Goal: Transaction & Acquisition: Purchase product/service

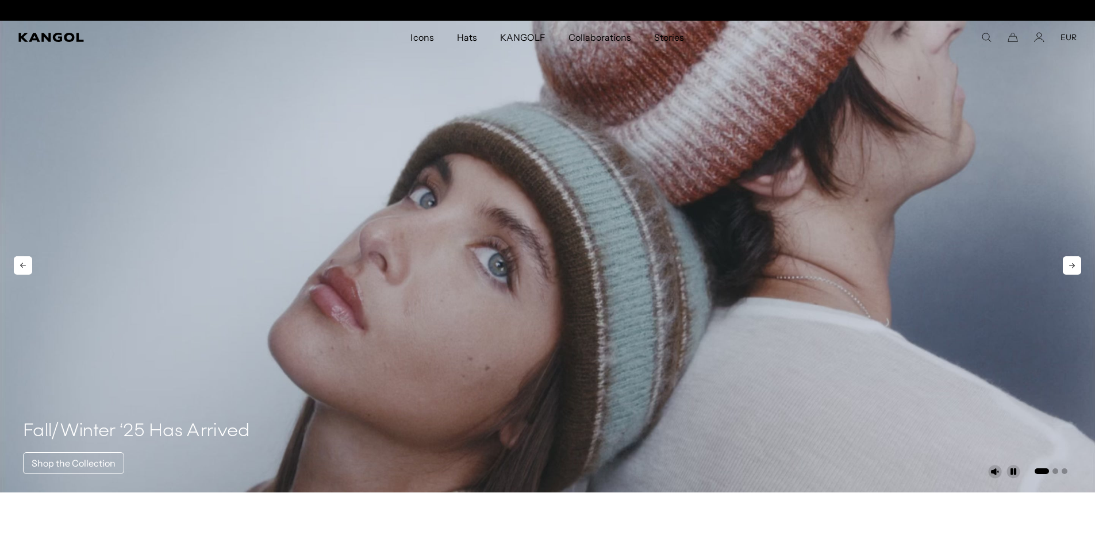
scroll to position [0, 237]
click at [27, 261] on icon at bounding box center [23, 265] width 18 height 18
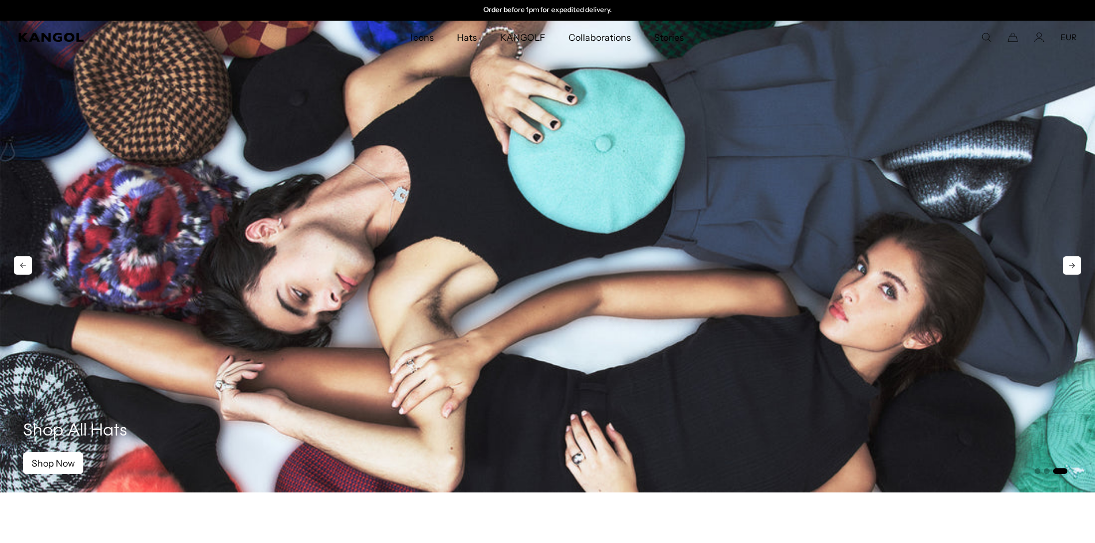
click at [27, 261] on icon at bounding box center [23, 265] width 18 height 18
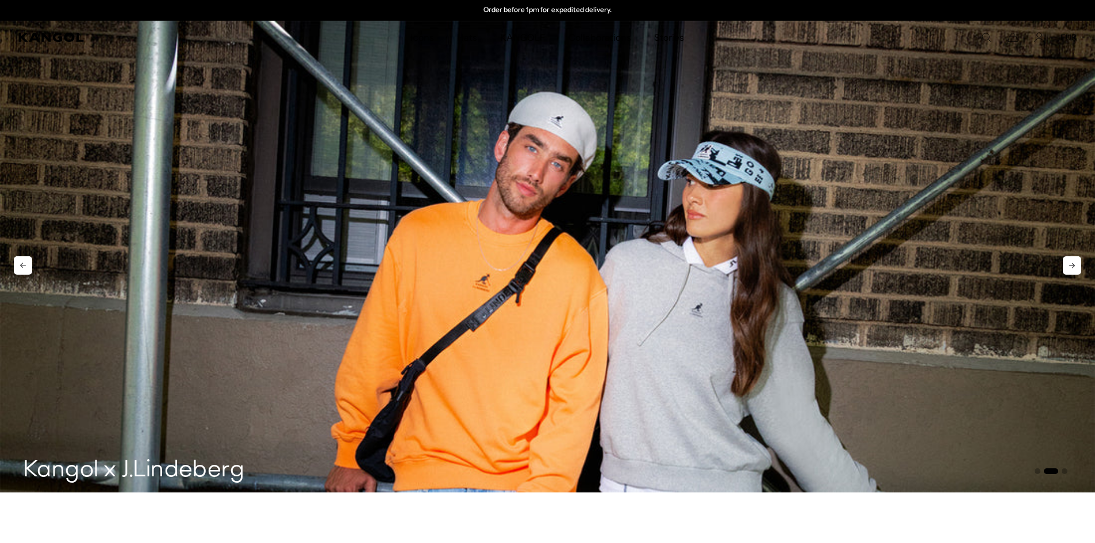
click at [27, 261] on icon at bounding box center [23, 265] width 18 height 18
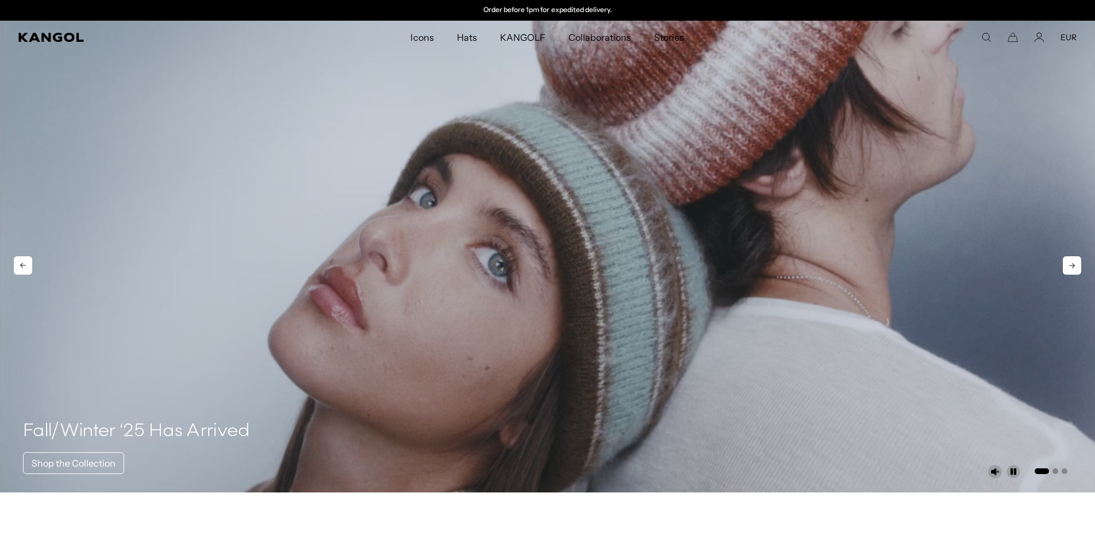
click at [27, 261] on icon at bounding box center [23, 265] width 18 height 18
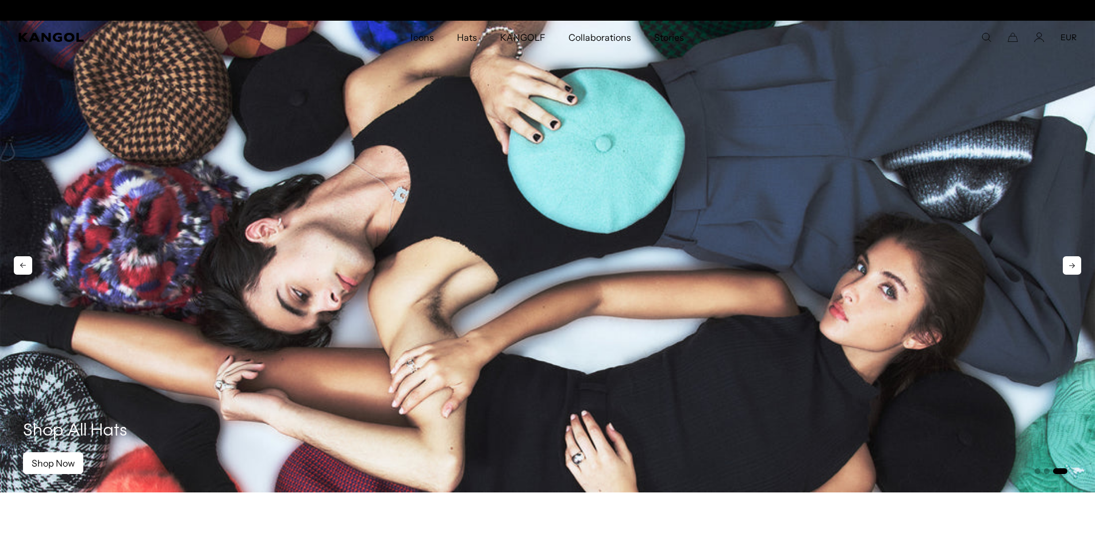
scroll to position [0, 0]
click at [27, 261] on icon at bounding box center [23, 265] width 18 height 18
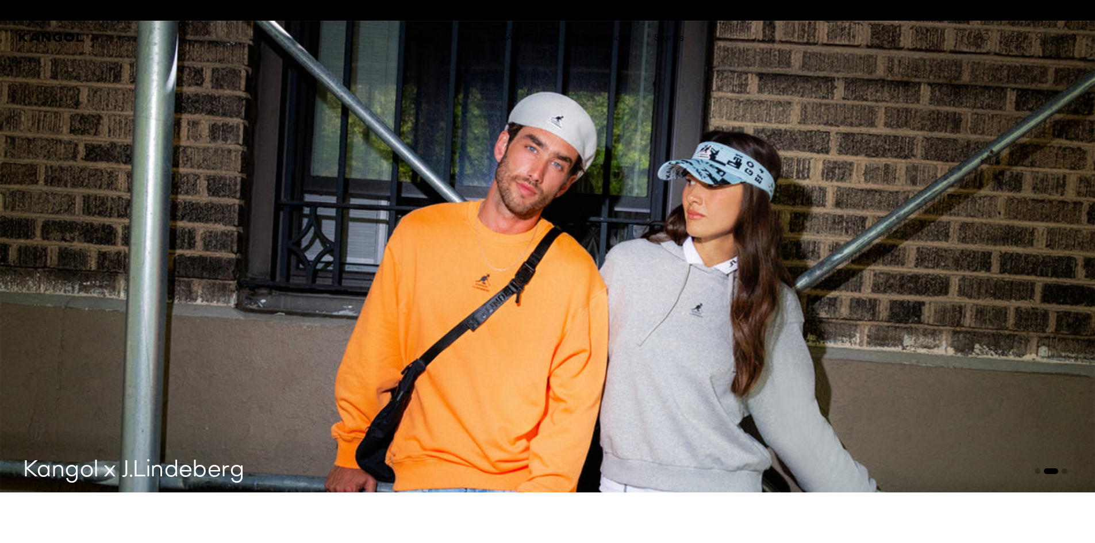
scroll to position [0, 237]
click at [1070, 267] on icon at bounding box center [1072, 265] width 18 height 18
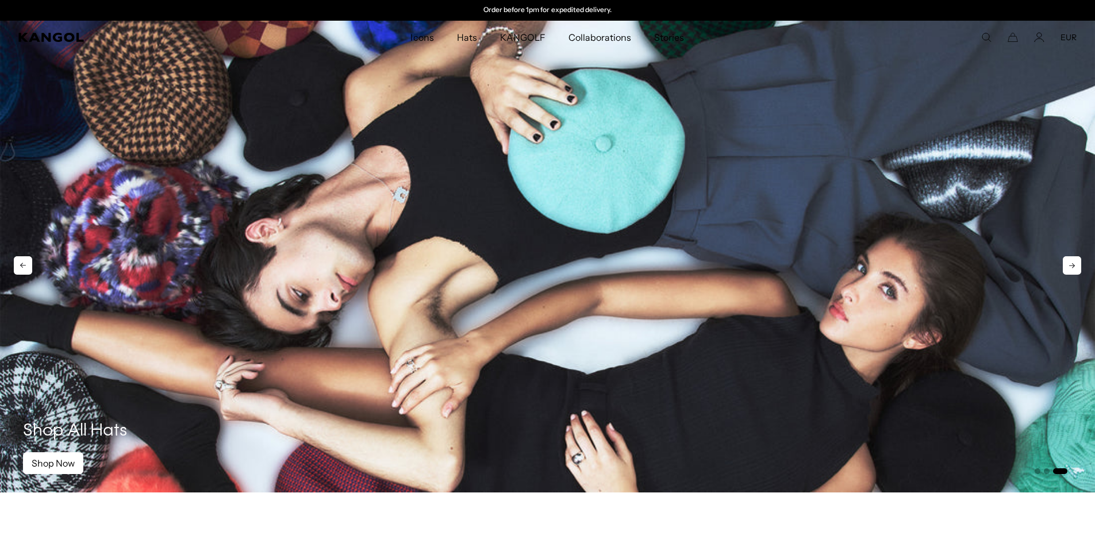
click at [1070, 267] on icon at bounding box center [1072, 265] width 18 height 18
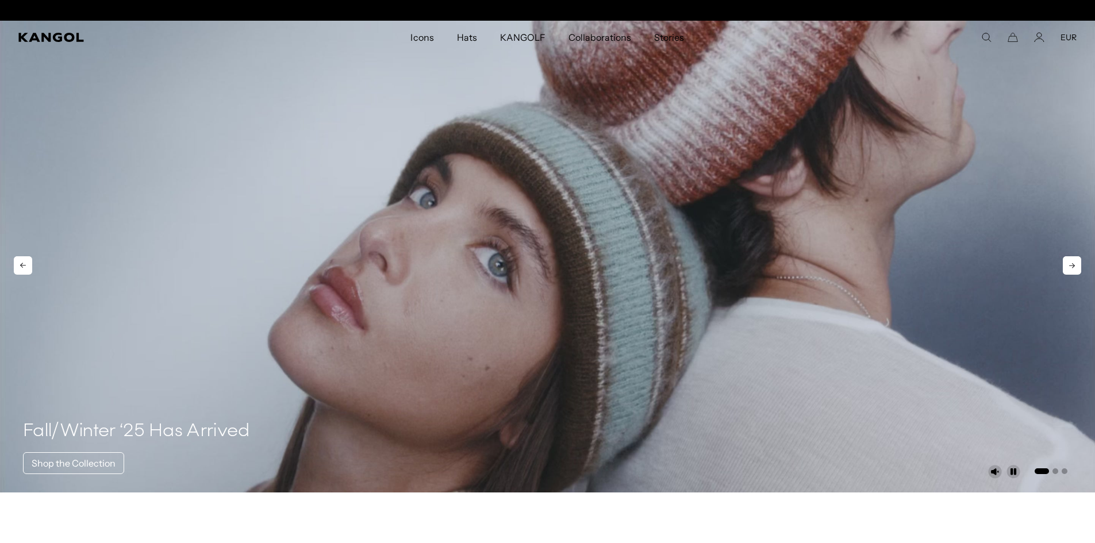
scroll to position [0, 0]
click at [1070, 267] on icon at bounding box center [1072, 265] width 18 height 18
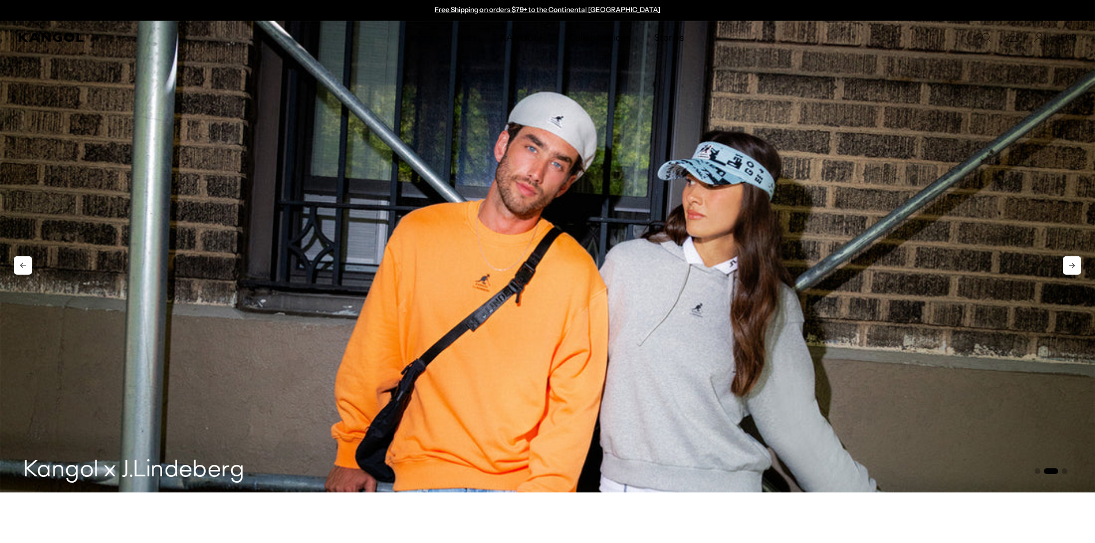
click at [1070, 267] on icon at bounding box center [1072, 265] width 18 height 18
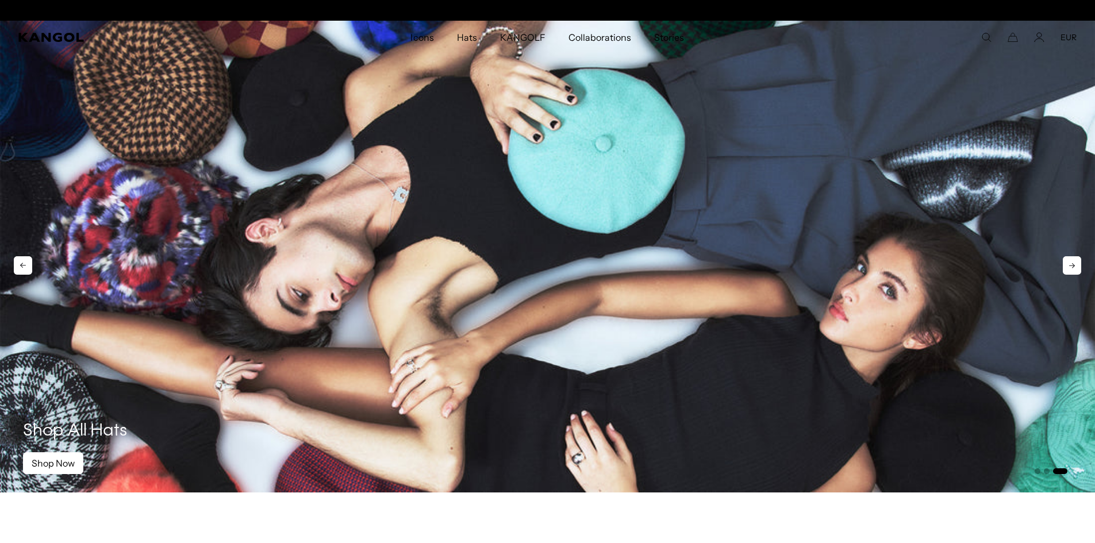
scroll to position [0, 237]
click at [1070, 267] on icon at bounding box center [1072, 265] width 18 height 18
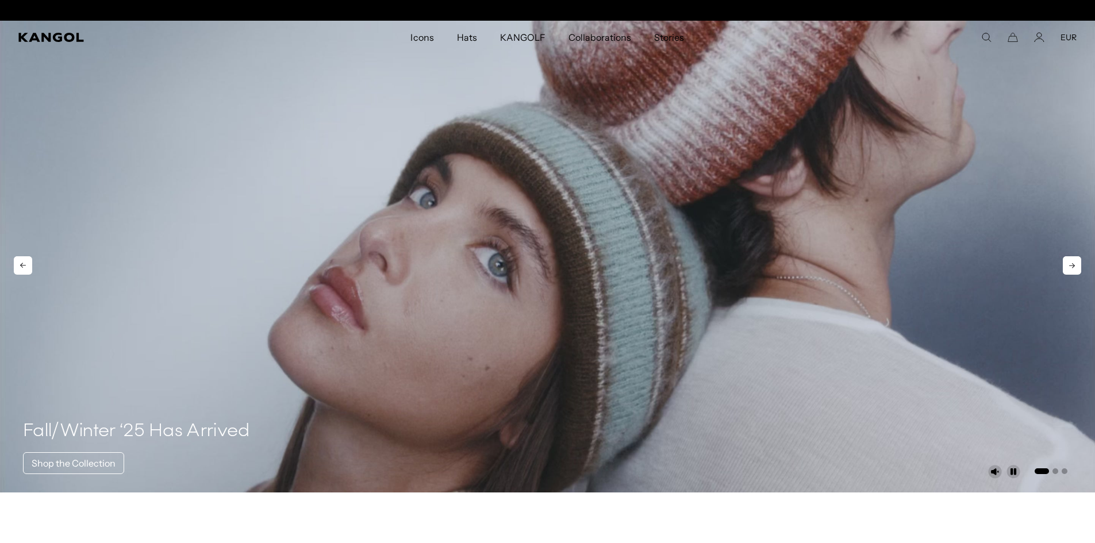
scroll to position [0, 0]
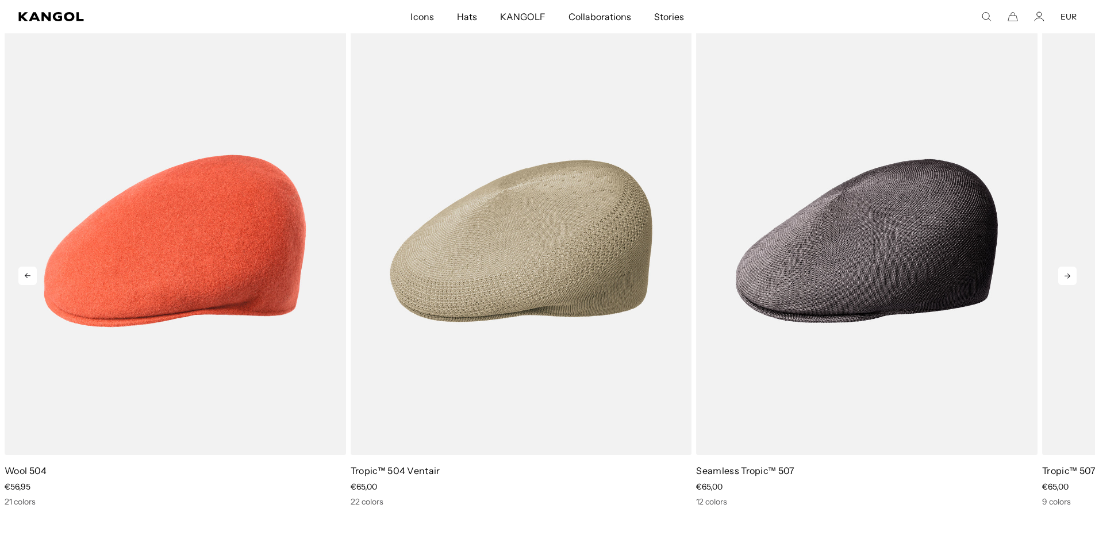
scroll to position [0, 237]
click at [1068, 279] on icon at bounding box center [1067, 276] width 18 height 18
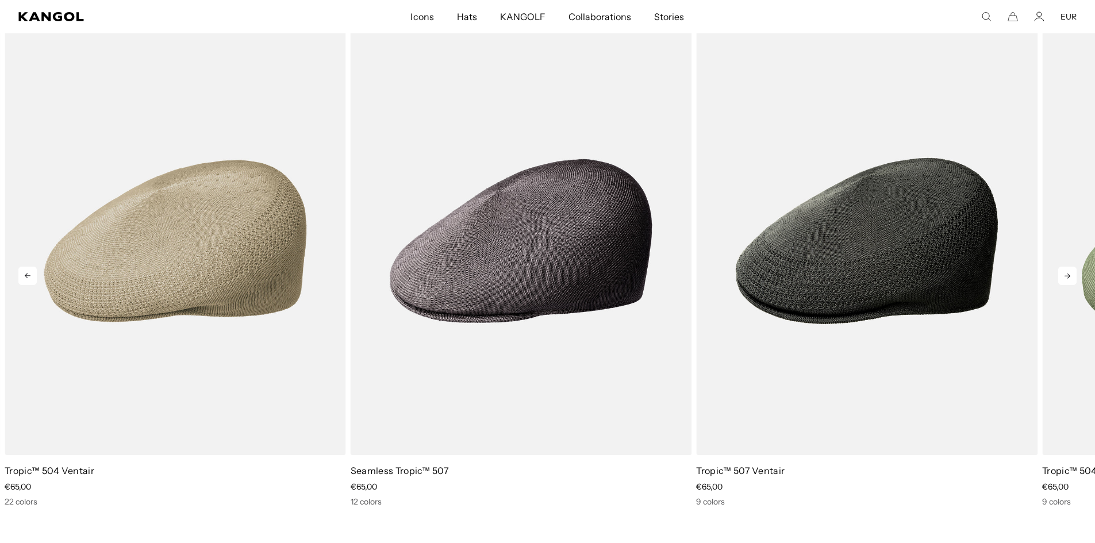
click at [1068, 279] on icon at bounding box center [1067, 276] width 18 height 18
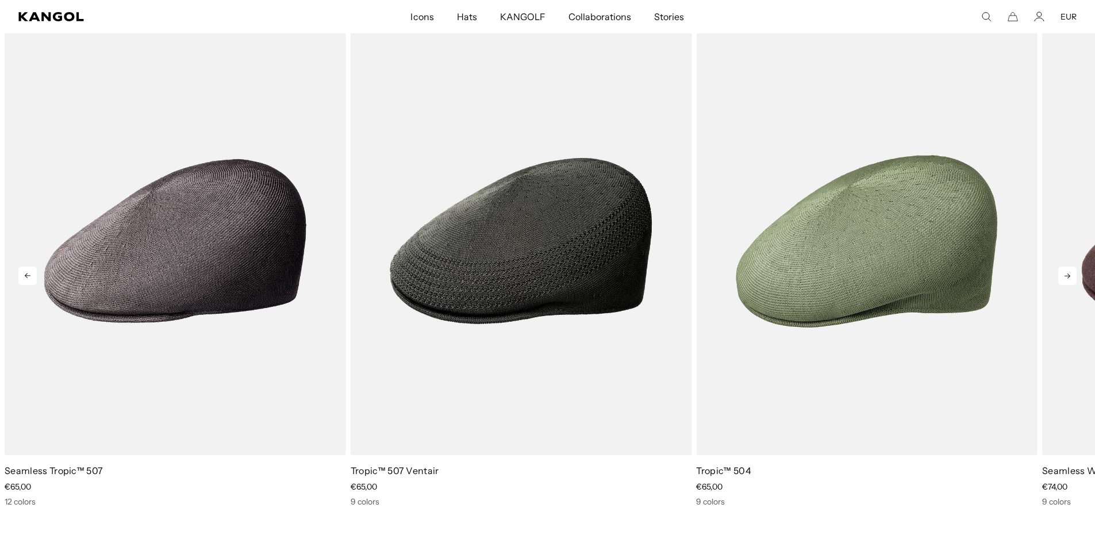
click at [1068, 279] on icon at bounding box center [1067, 276] width 18 height 18
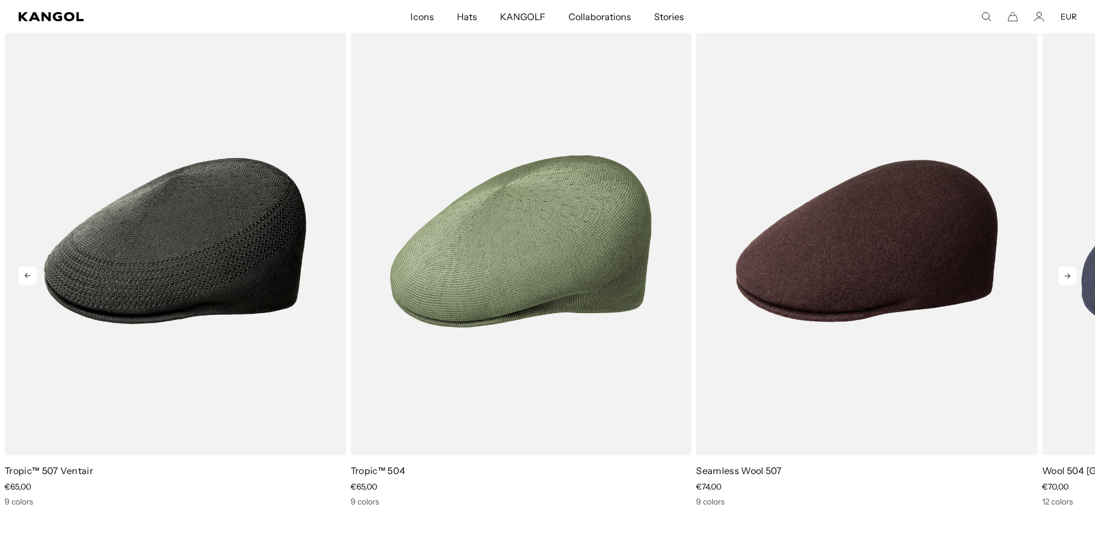
click at [1068, 279] on icon at bounding box center [1067, 276] width 18 height 18
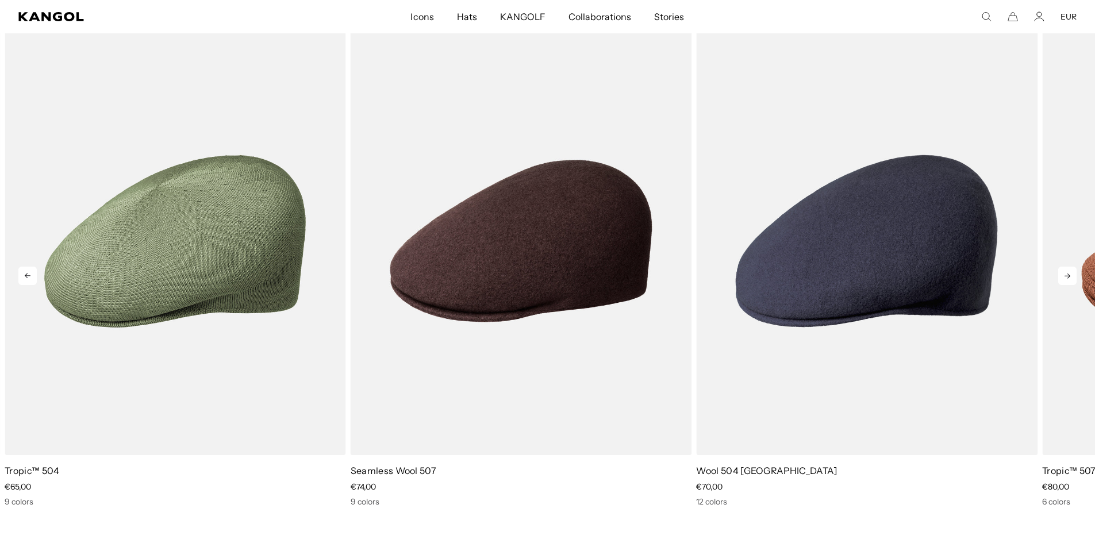
scroll to position [0, 0]
click at [1068, 279] on icon at bounding box center [1067, 276] width 18 height 18
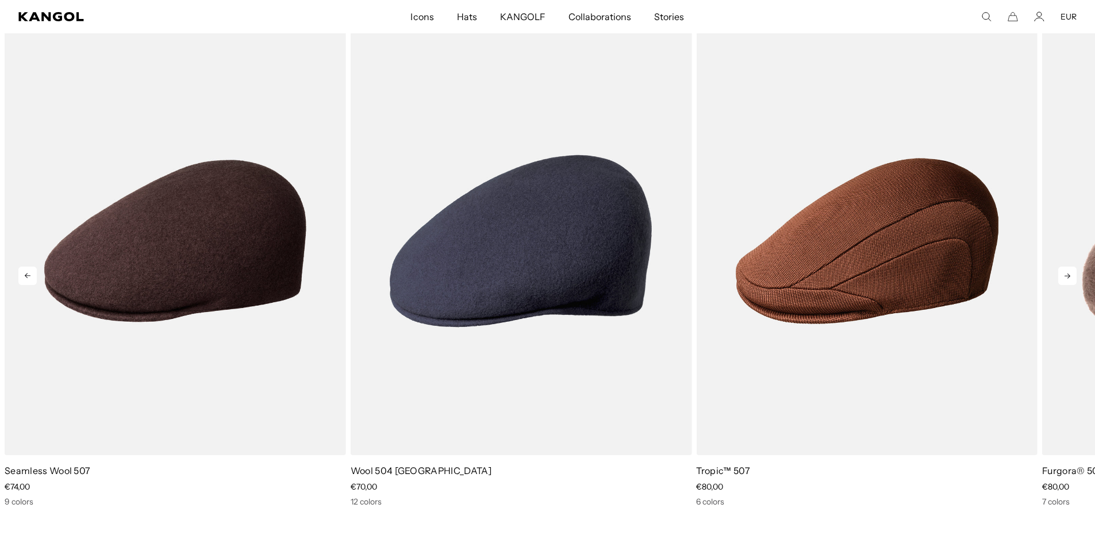
click at [1068, 279] on icon at bounding box center [1067, 276] width 18 height 18
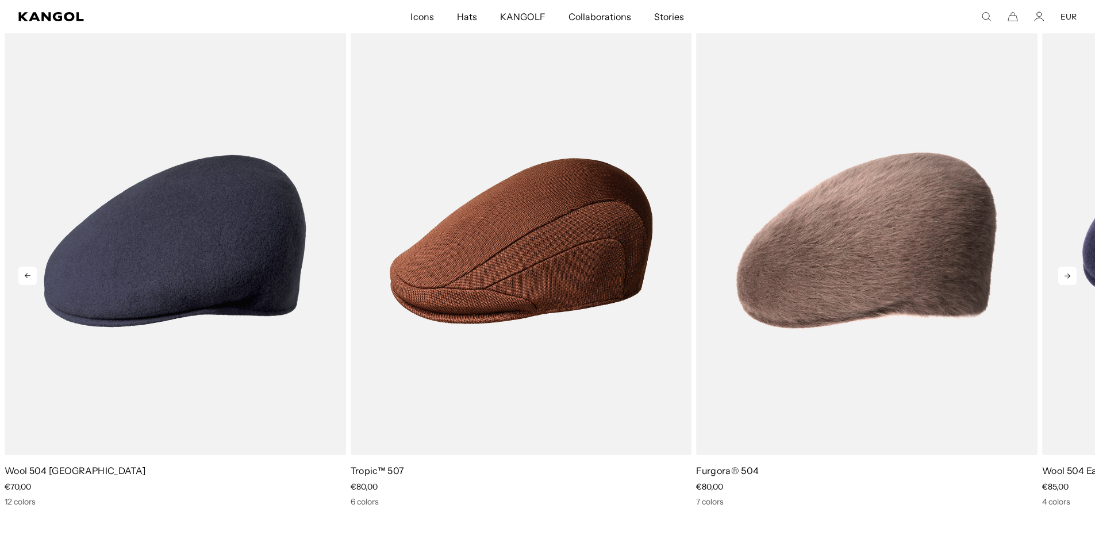
click at [1068, 279] on icon at bounding box center [1067, 276] width 18 height 18
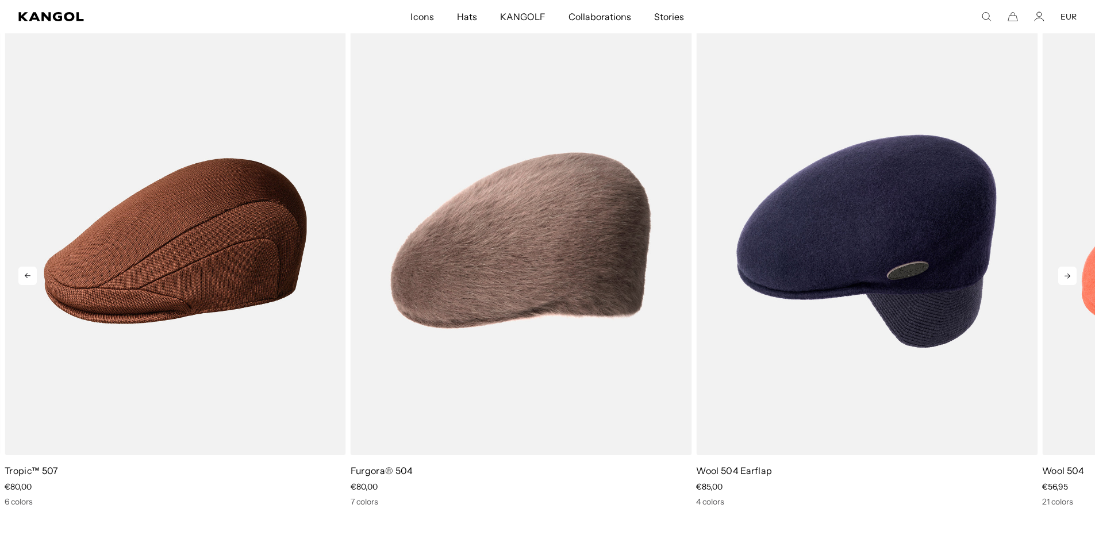
click at [1068, 279] on icon at bounding box center [1067, 276] width 18 height 18
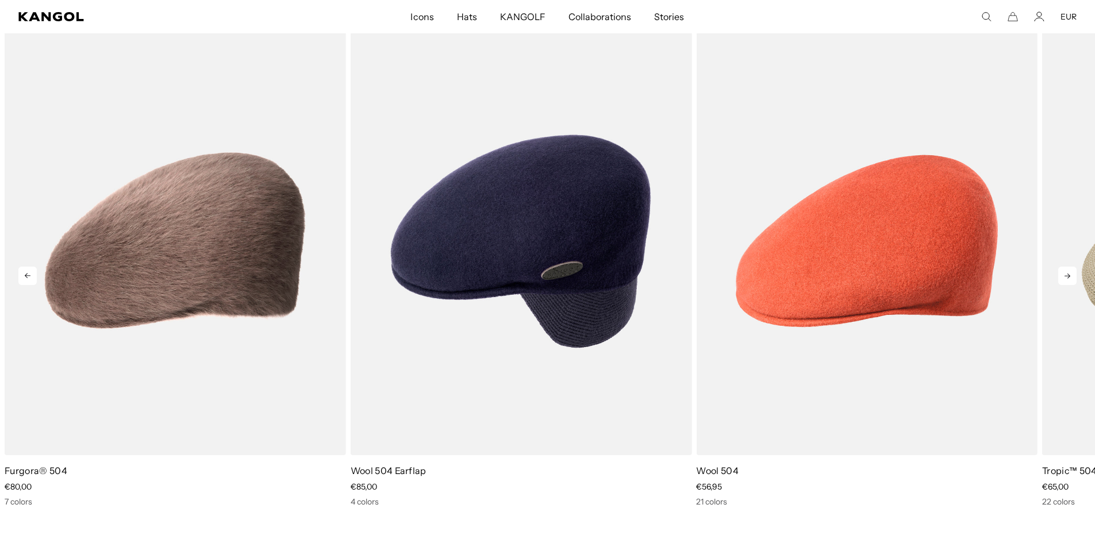
click at [1068, 279] on icon at bounding box center [1067, 276] width 18 height 18
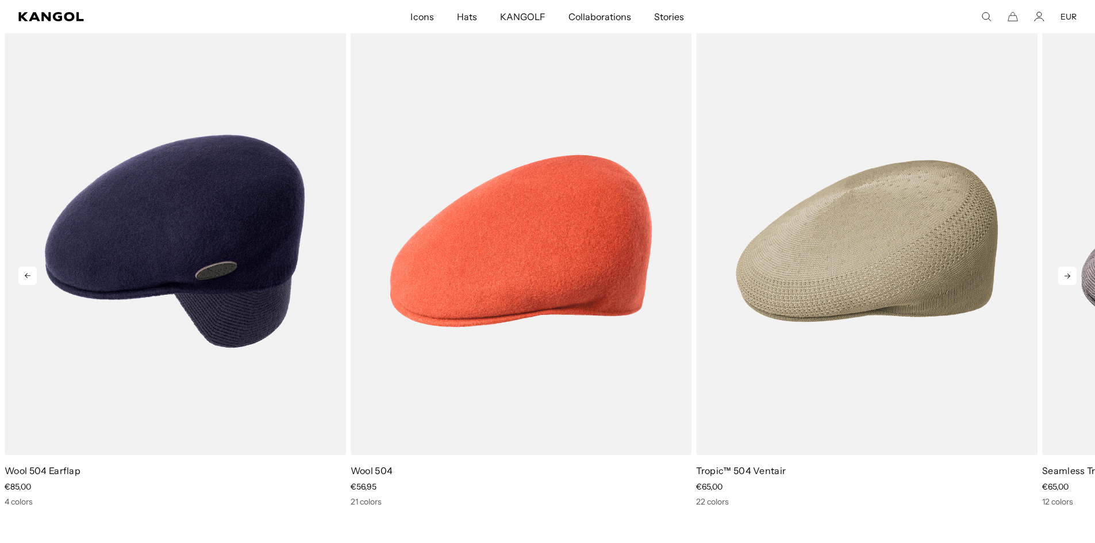
click at [1068, 279] on icon at bounding box center [1067, 276] width 18 height 18
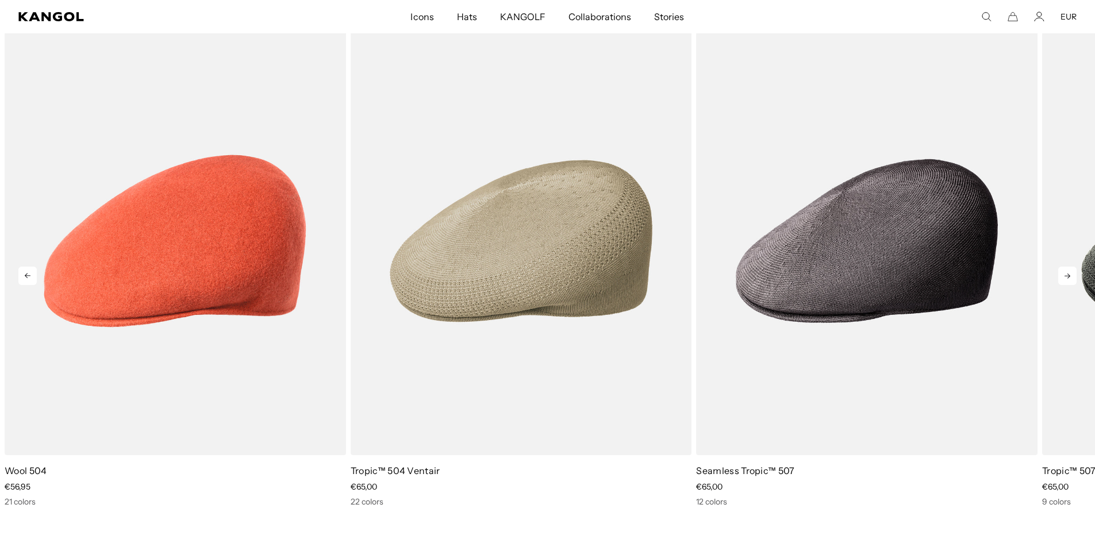
click at [1068, 278] on icon at bounding box center [1067, 276] width 6 height 5
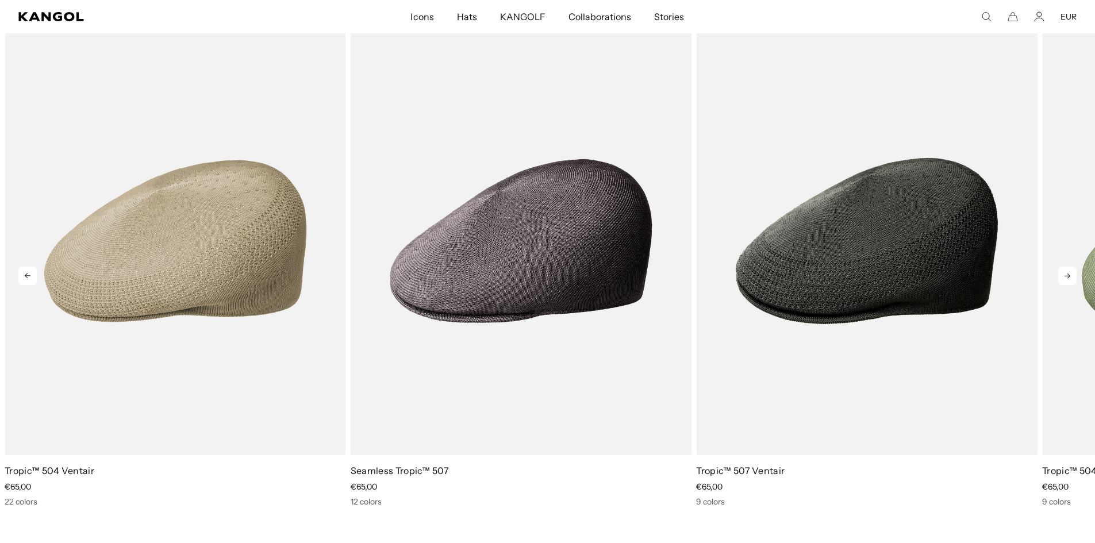
click at [1068, 278] on icon at bounding box center [1067, 276] width 6 height 5
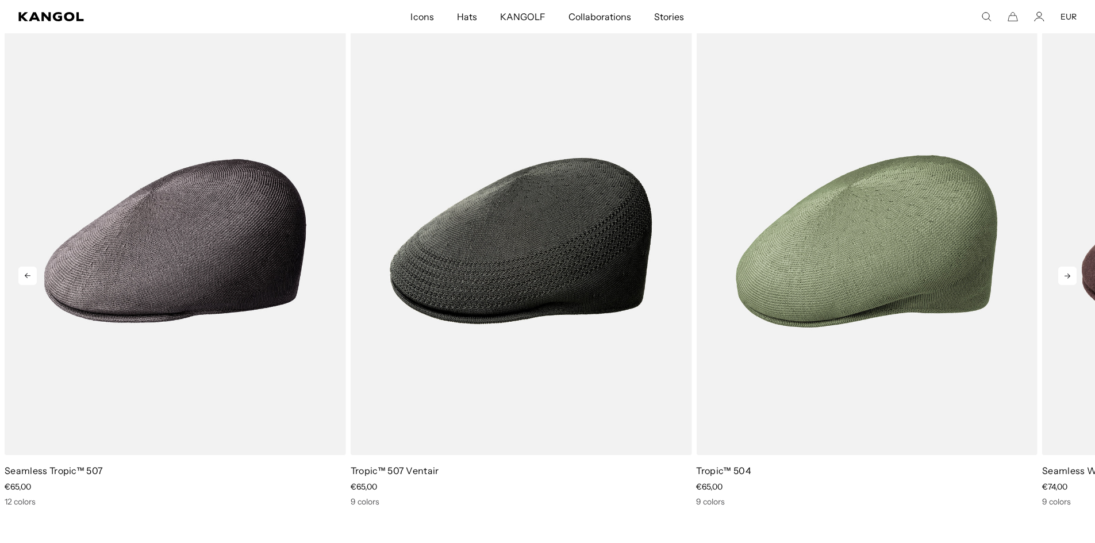
click at [1068, 278] on icon at bounding box center [1067, 276] width 6 height 5
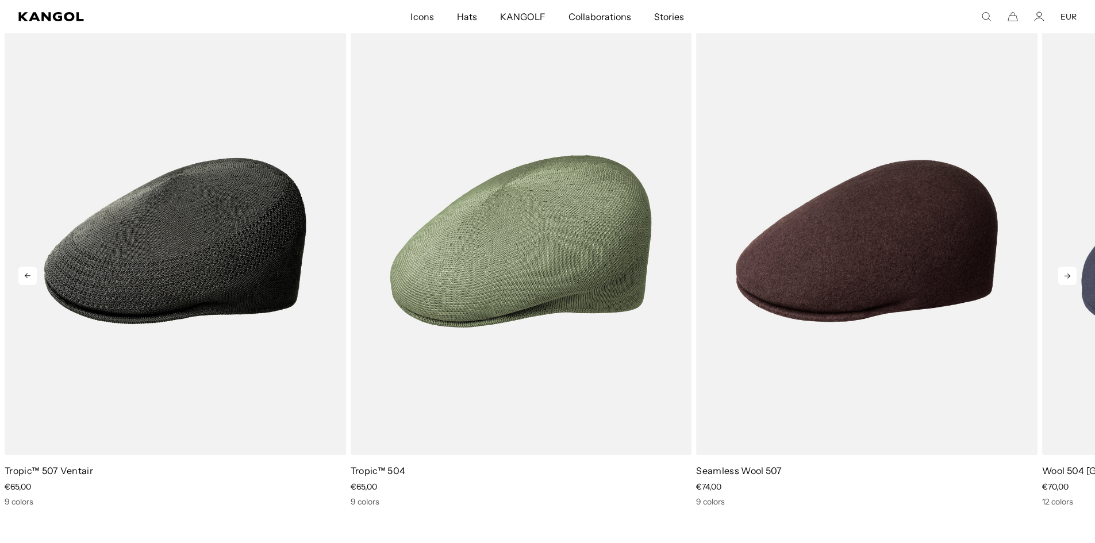
scroll to position [0, 0]
click at [1068, 278] on icon at bounding box center [1067, 276] width 6 height 5
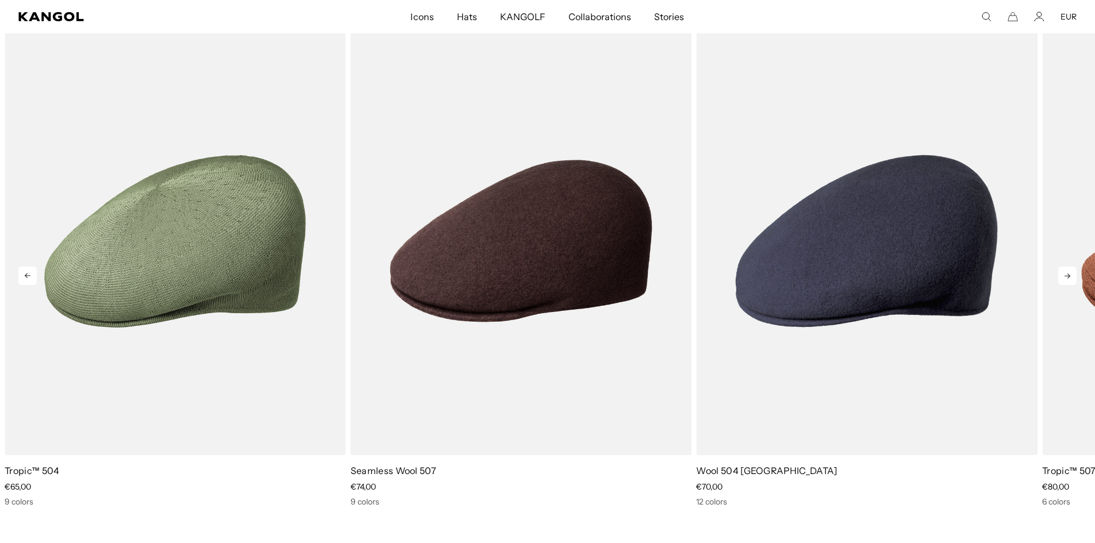
click at [1068, 278] on icon at bounding box center [1067, 276] width 6 height 5
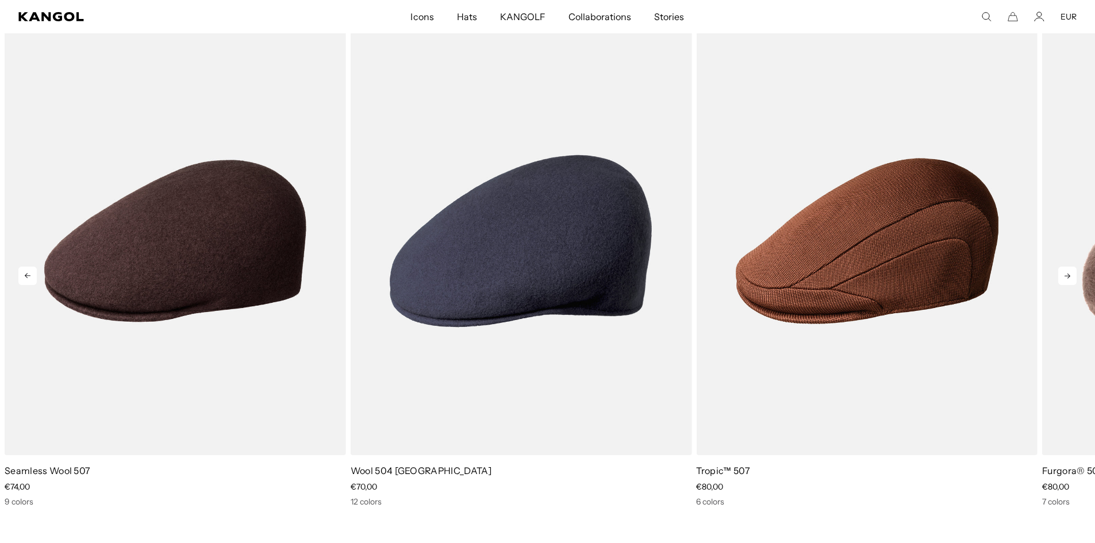
click at [1069, 278] on icon at bounding box center [1067, 276] width 18 height 18
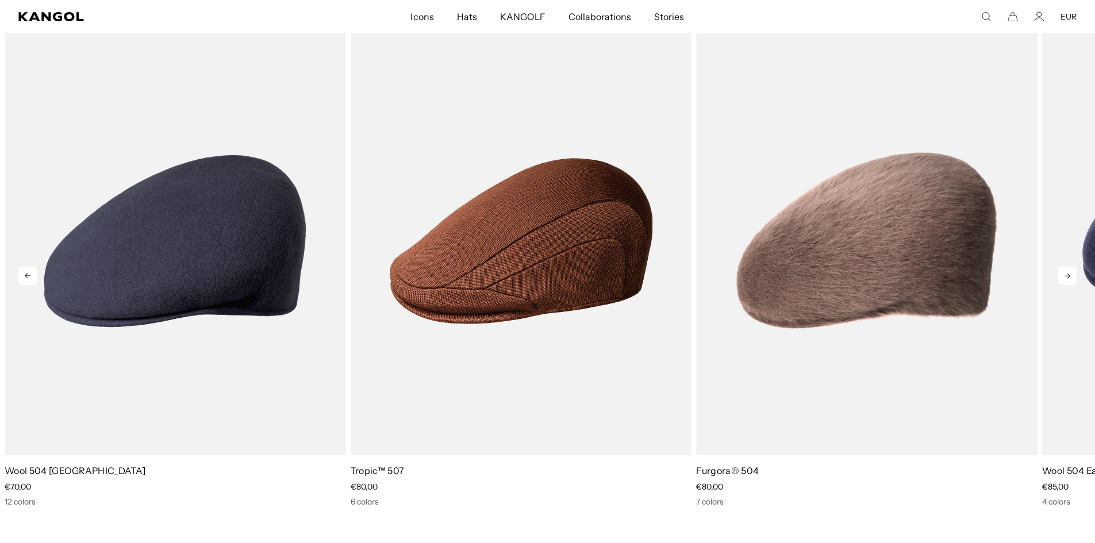
click at [1069, 278] on icon at bounding box center [1067, 276] width 18 height 18
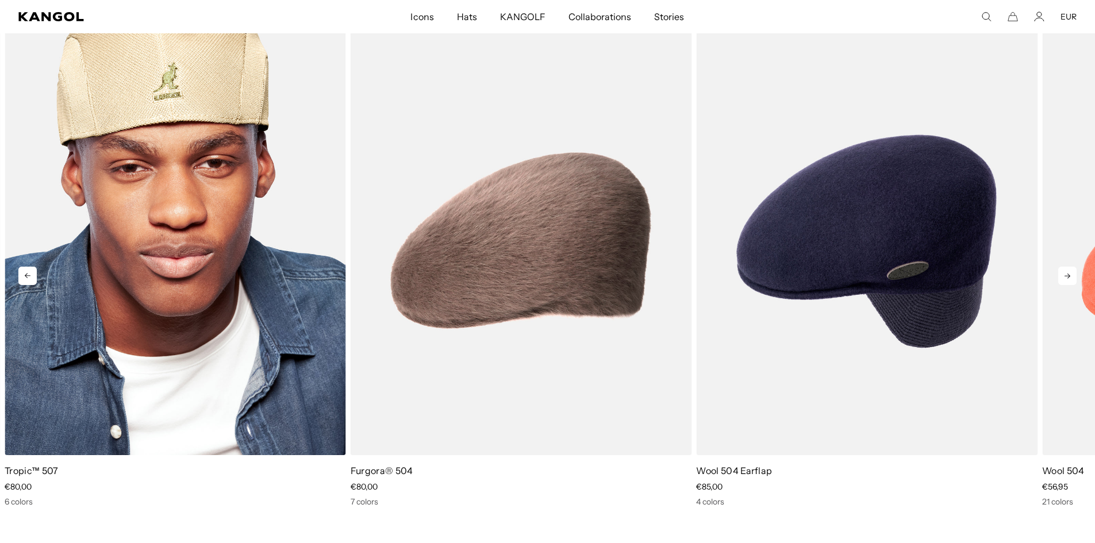
scroll to position [0, 237]
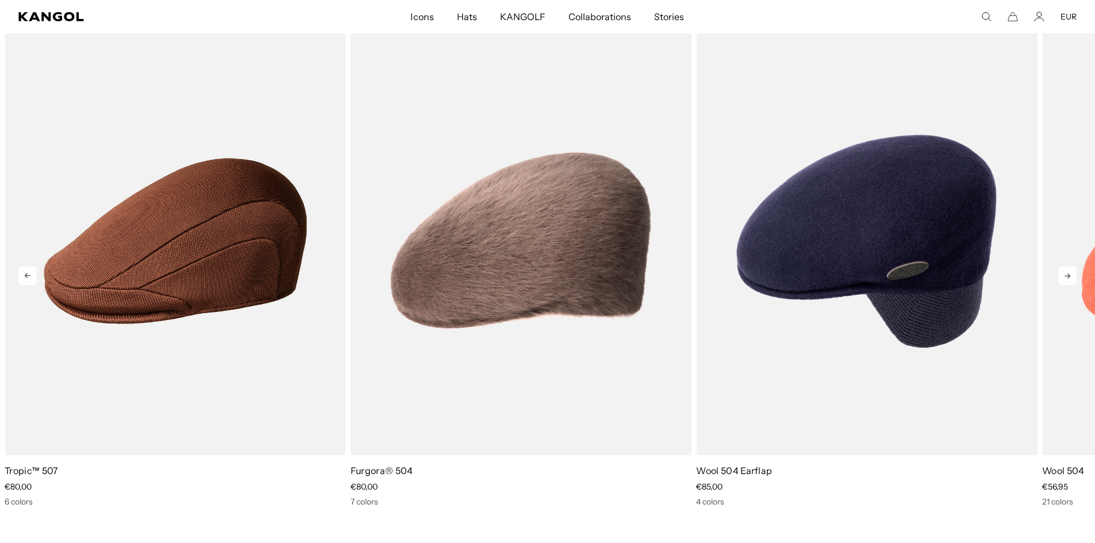
click at [28, 268] on icon at bounding box center [27, 276] width 18 height 18
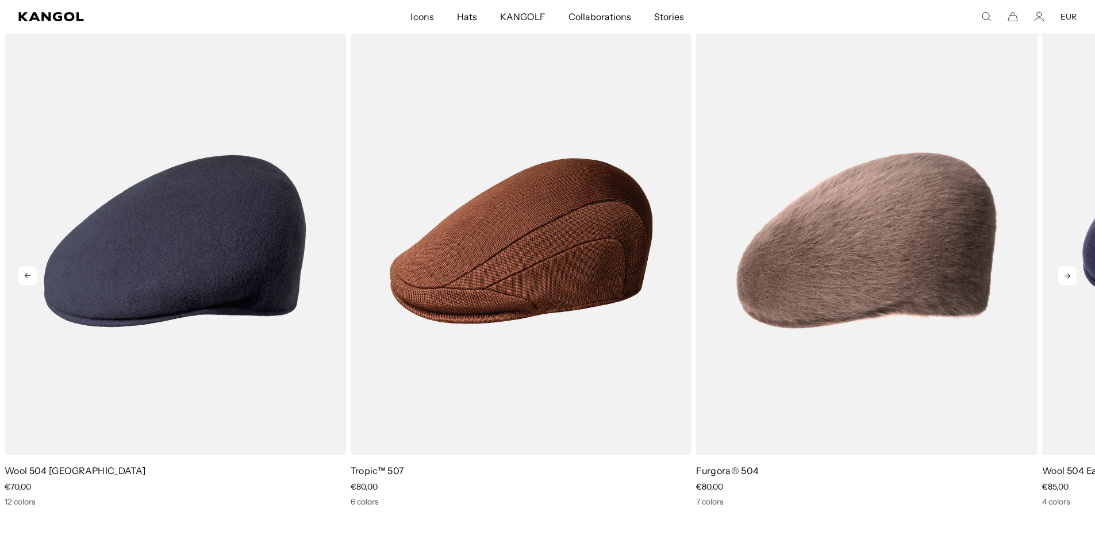
click at [28, 268] on icon at bounding box center [27, 276] width 18 height 18
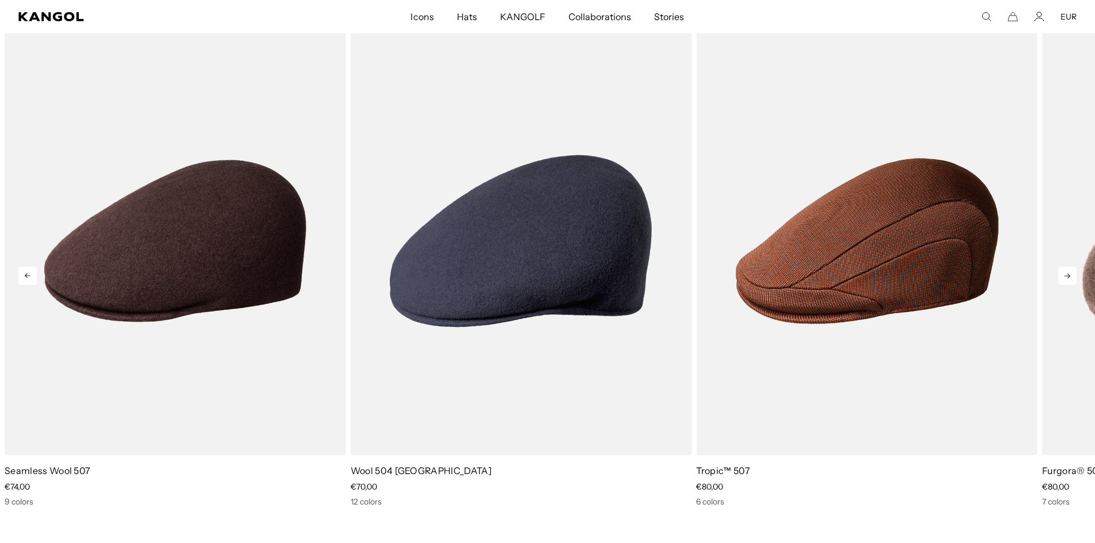
click at [28, 268] on icon at bounding box center [27, 276] width 18 height 18
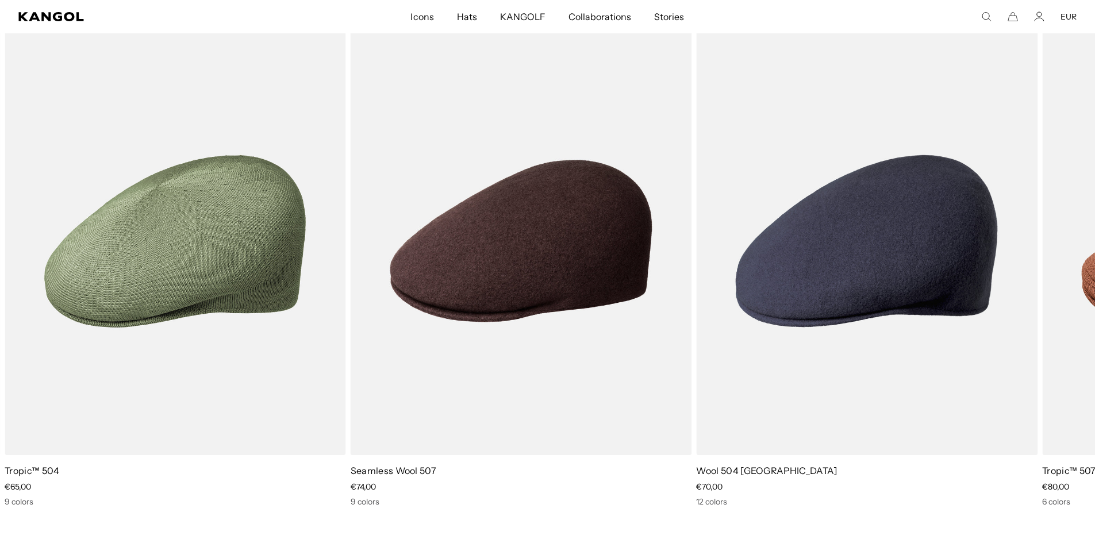
scroll to position [0, 0]
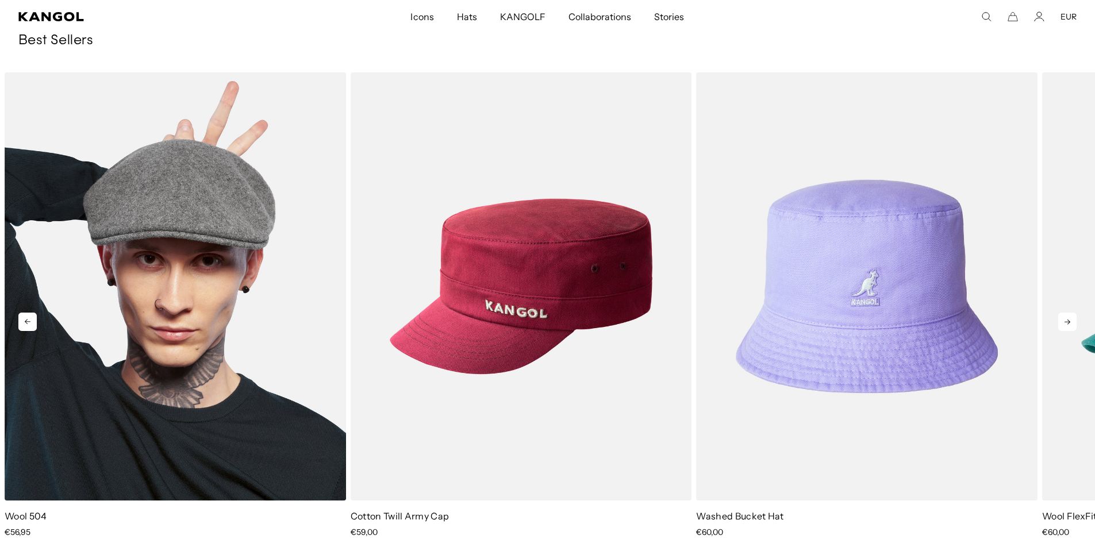
drag, startPoint x: 297, startPoint y: 342, endPoint x: 292, endPoint y: 325, distance: 17.8
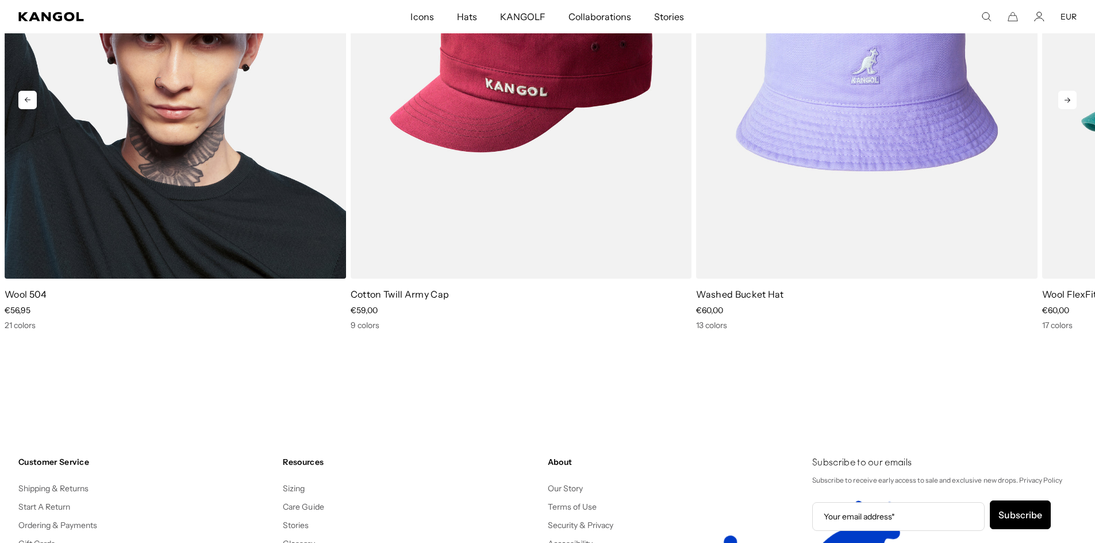
scroll to position [1781, 0]
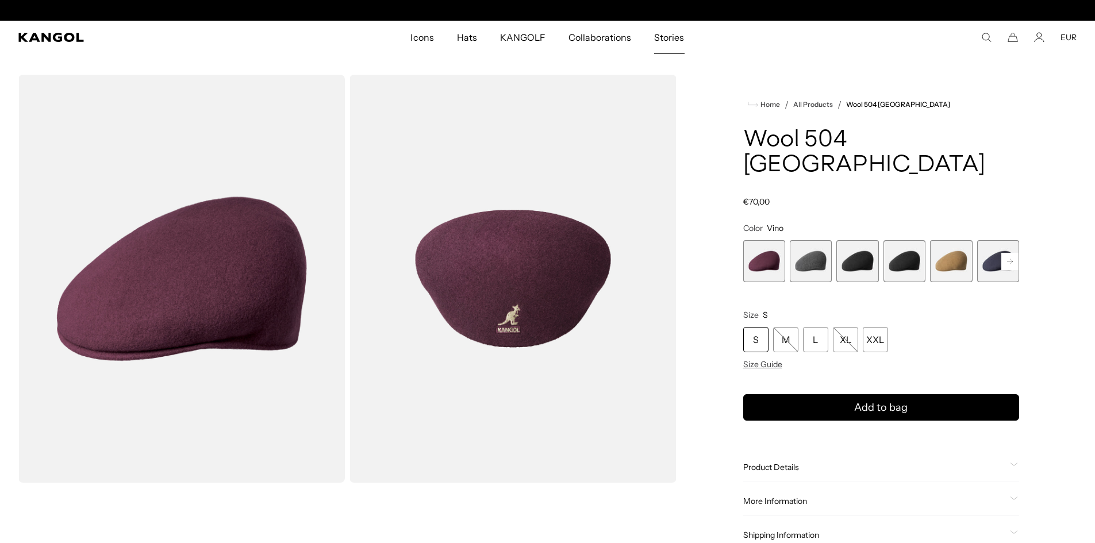
scroll to position [0, 237]
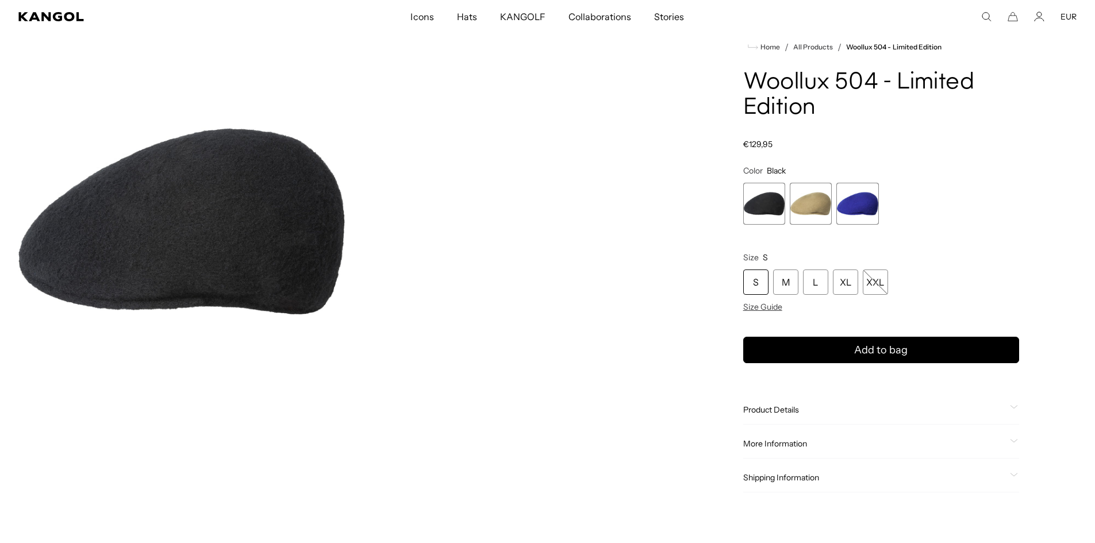
drag, startPoint x: 808, startPoint y: 211, endPoint x: 769, endPoint y: 208, distance: 39.2
click at [808, 211] on span "2 of 3" at bounding box center [811, 204] width 42 height 42
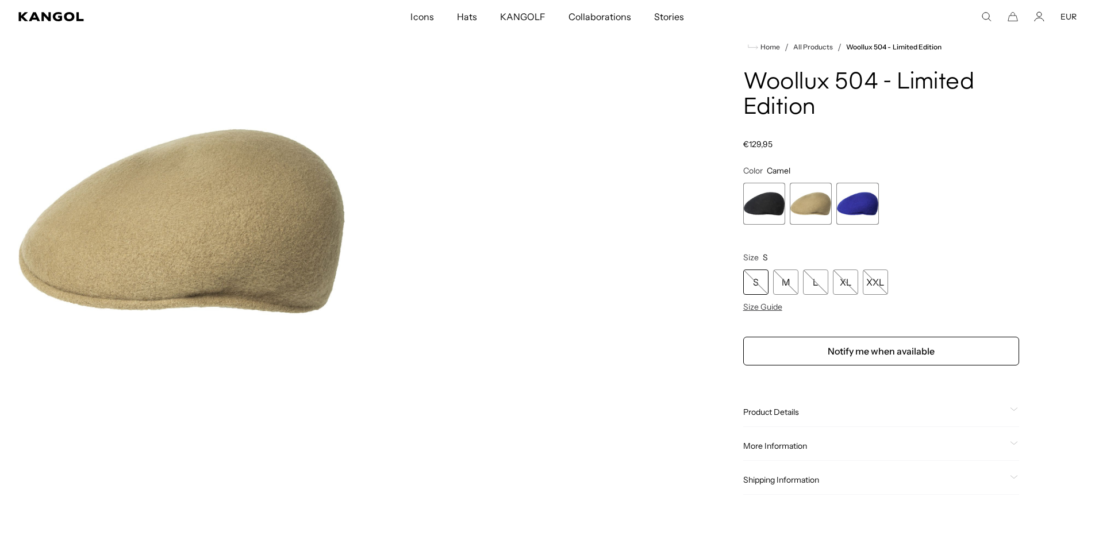
click at [765, 208] on span "1 of 3" at bounding box center [764, 204] width 42 height 42
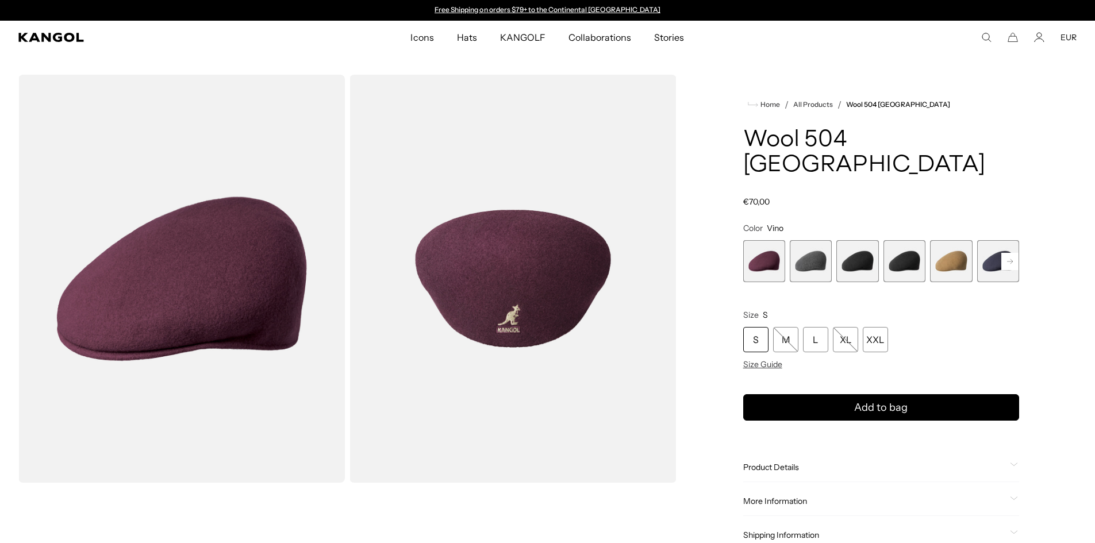
click at [854, 240] on span "3 of 12" at bounding box center [857, 261] width 42 height 42
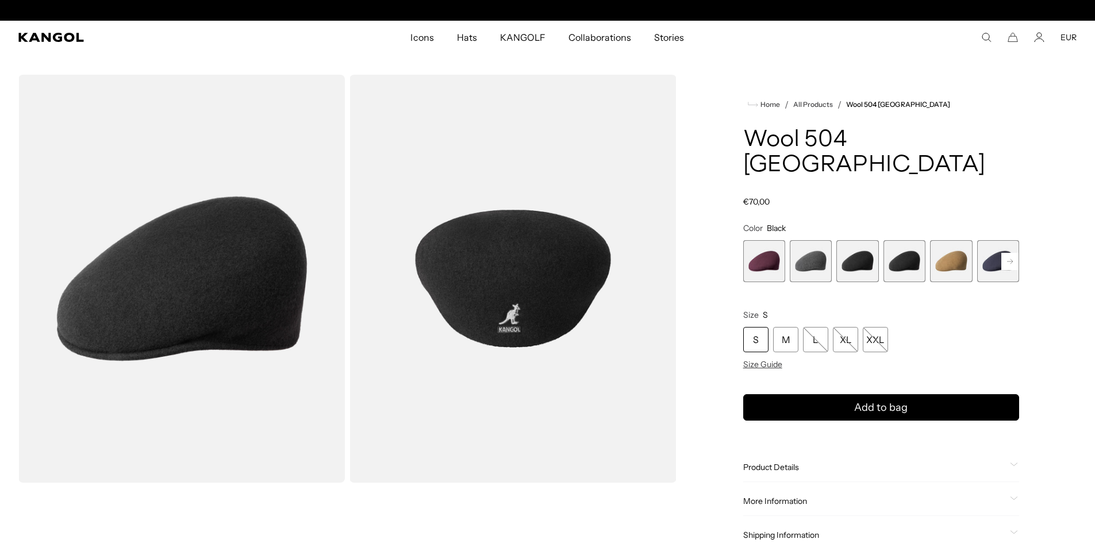
scroll to position [0, 237]
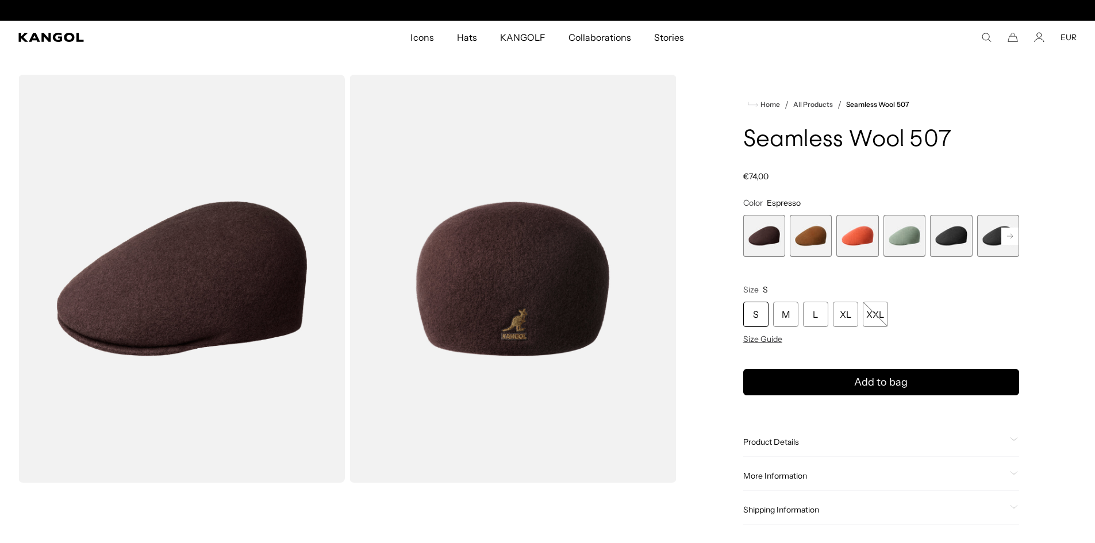
click at [986, 233] on span "6 of 9" at bounding box center [998, 236] width 42 height 42
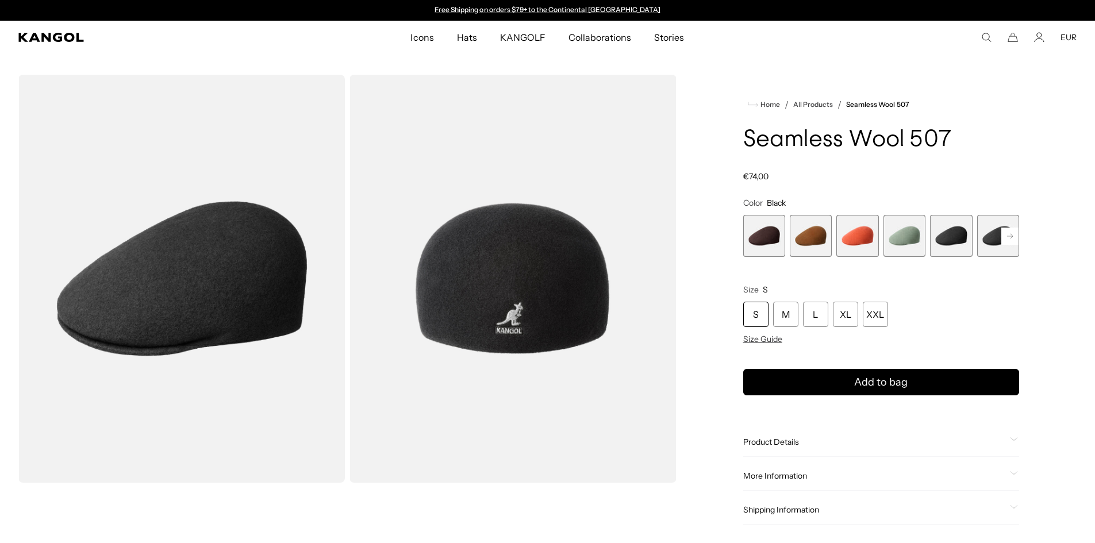
drag, startPoint x: 764, startPoint y: 170, endPoint x: 735, endPoint y: 172, distance: 28.8
click at [735, 172] on div "Home / All Products / Seamless Wool 507 Seamless Wool 507 Regular price €74,00 …" at bounding box center [881, 485] width 391 height 821
click at [741, 180] on div "Home / All Products / Seamless Wool 507 Seamless Wool 507 Regular price €74,00 …" at bounding box center [881, 485] width 391 height 821
drag, startPoint x: 744, startPoint y: 176, endPoint x: 767, endPoint y: 174, distance: 23.7
click at [767, 174] on span "€74,00" at bounding box center [755, 176] width 25 height 10
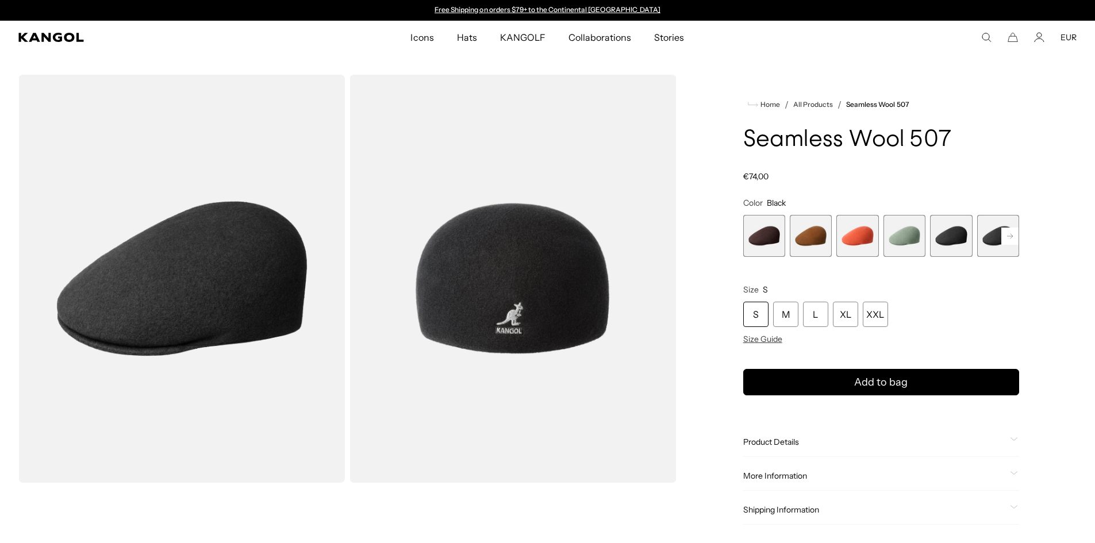
click at [783, 185] on product-info "Home / All Products / Seamless Wool 507 Seamless Wool 507 Regular price €74,00 …" at bounding box center [881, 311] width 276 height 427
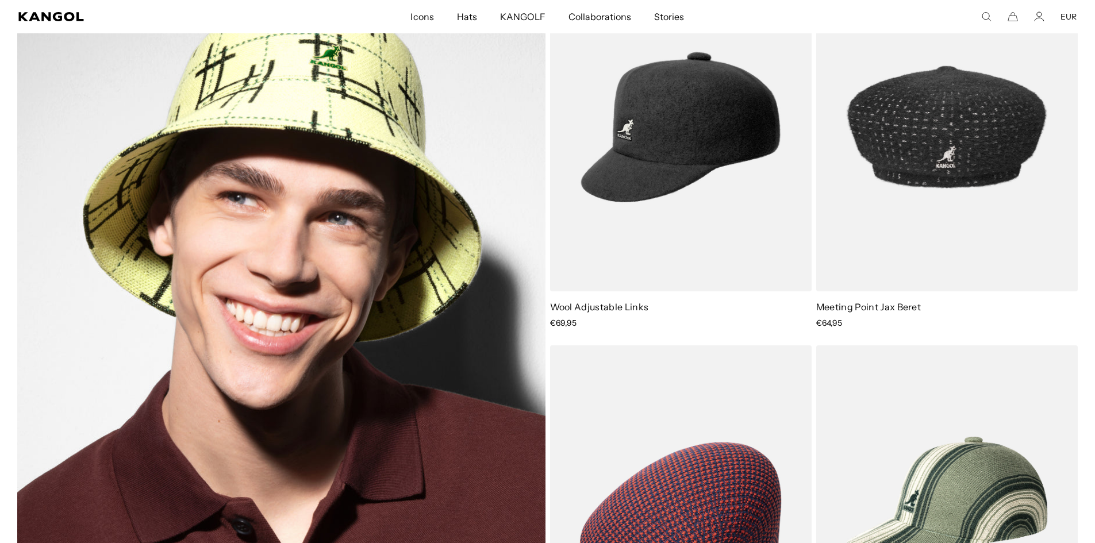
scroll to position [4195, 0]
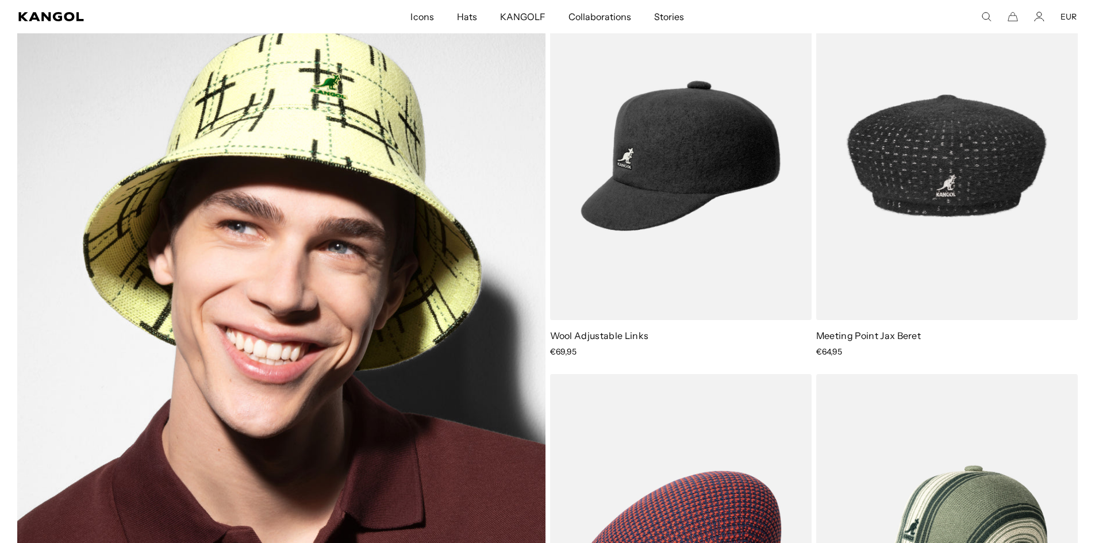
drag, startPoint x: 442, startPoint y: 206, endPoint x: 449, endPoint y: 198, distance: 10.6
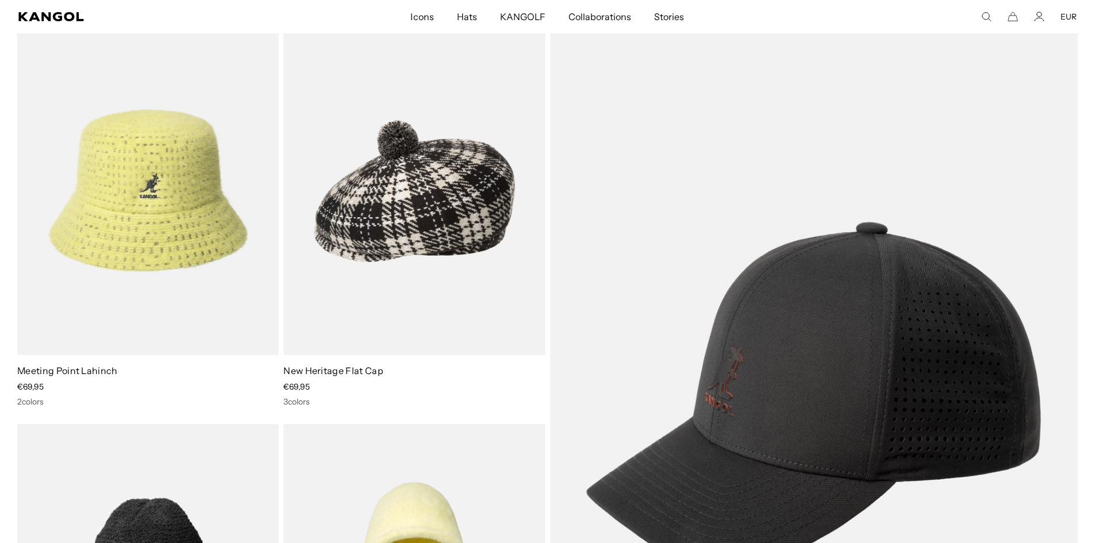
scroll to position [0, 0]
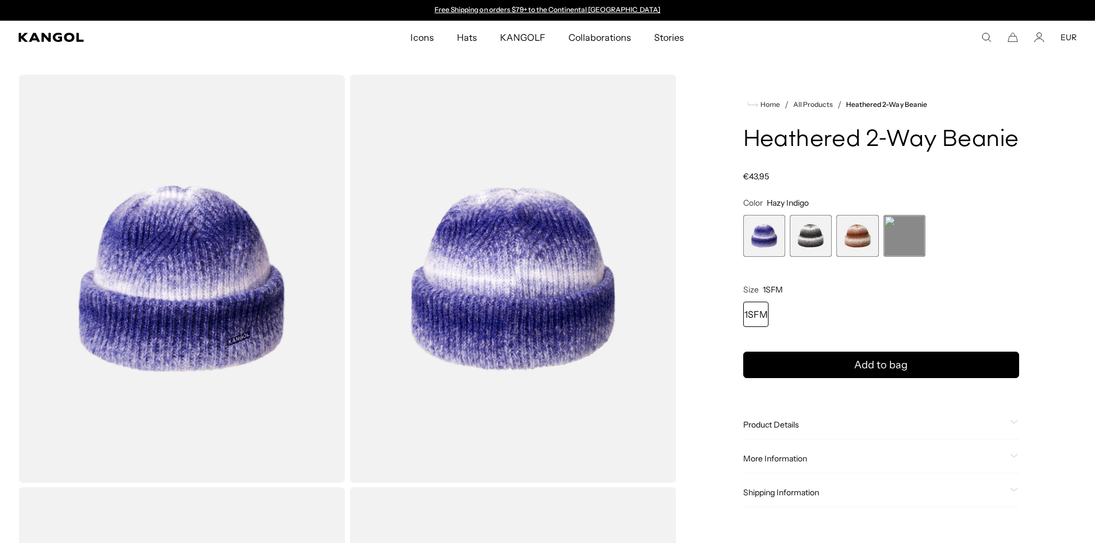
click at [815, 244] on span "2 of 4" at bounding box center [811, 236] width 42 height 42
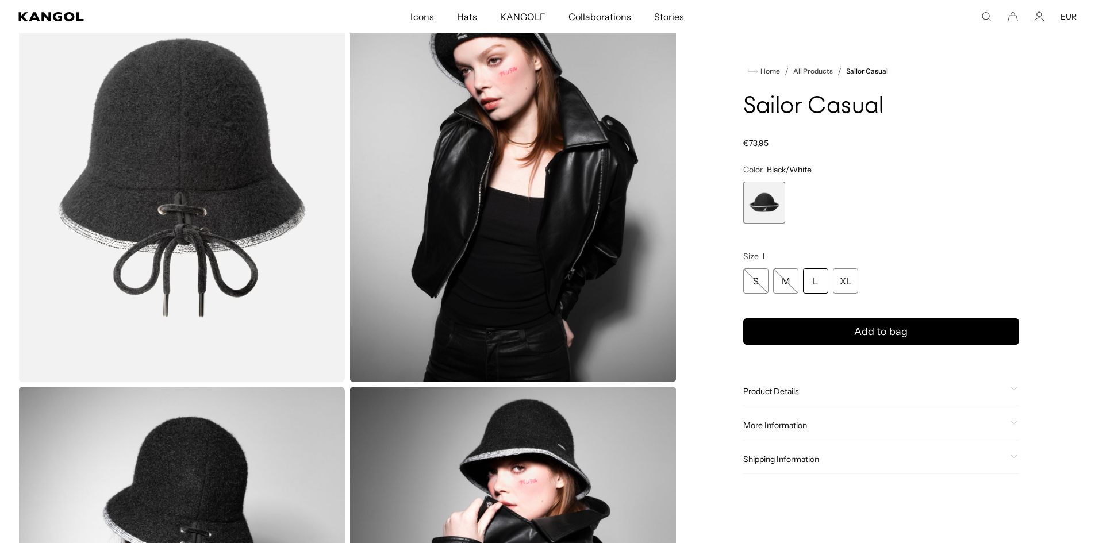
scroll to position [460, 0]
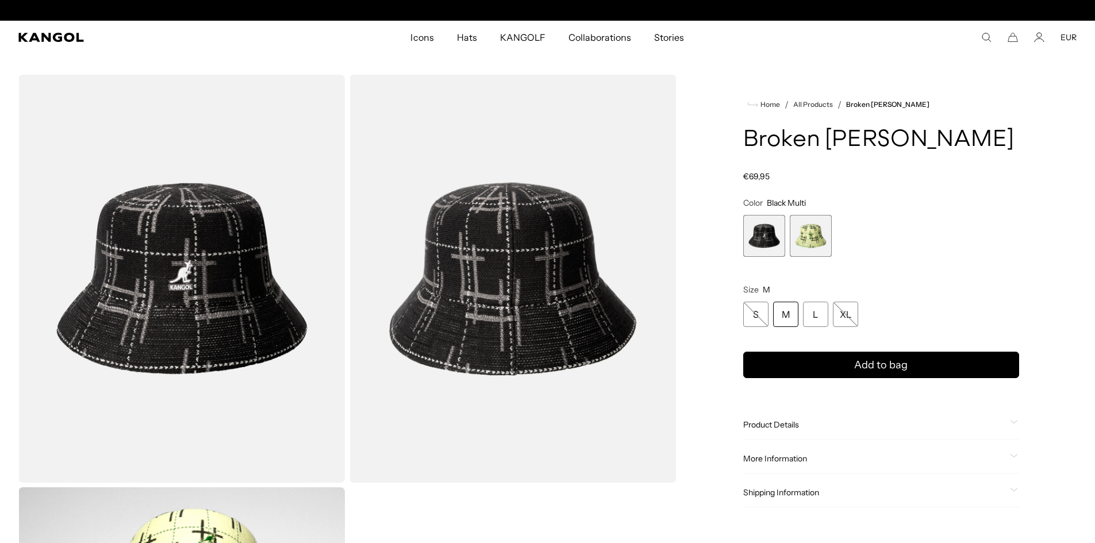
click at [772, 226] on span "1 of 2" at bounding box center [764, 236] width 42 height 42
click at [810, 235] on span "2 of 2" at bounding box center [811, 236] width 42 height 42
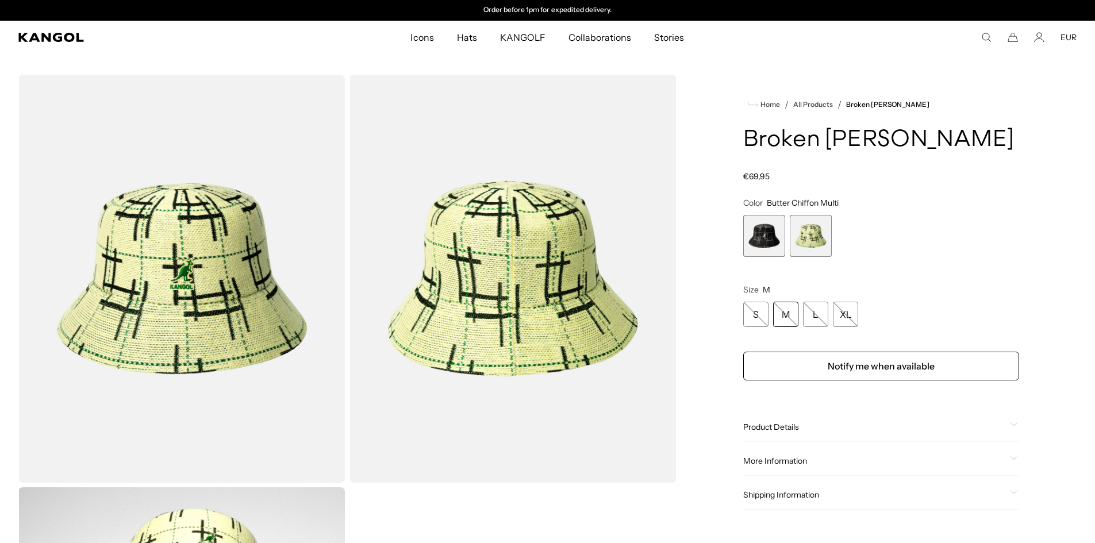
click at [762, 237] on span "1 of 2" at bounding box center [764, 236] width 42 height 42
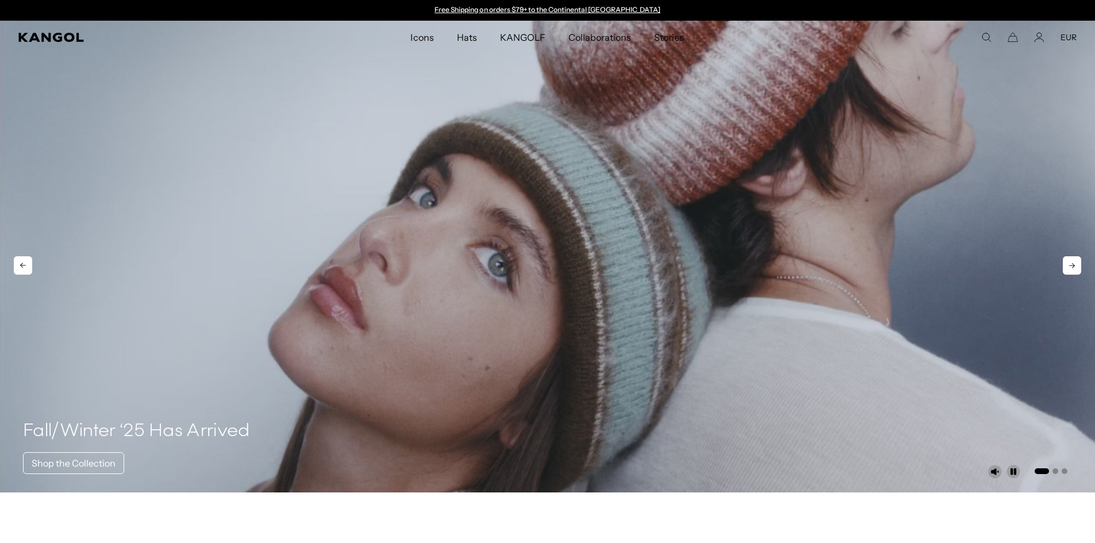
click at [681, 217] on video "1 of 3" at bounding box center [547, 257] width 1095 height 472
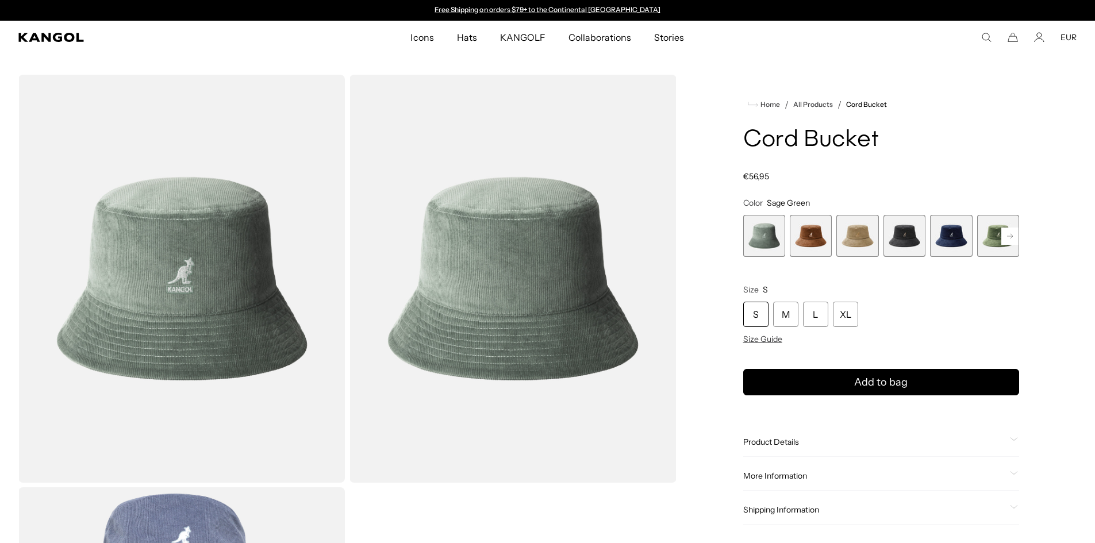
click at [923, 235] on span "4 of 9" at bounding box center [904, 236] width 42 height 42
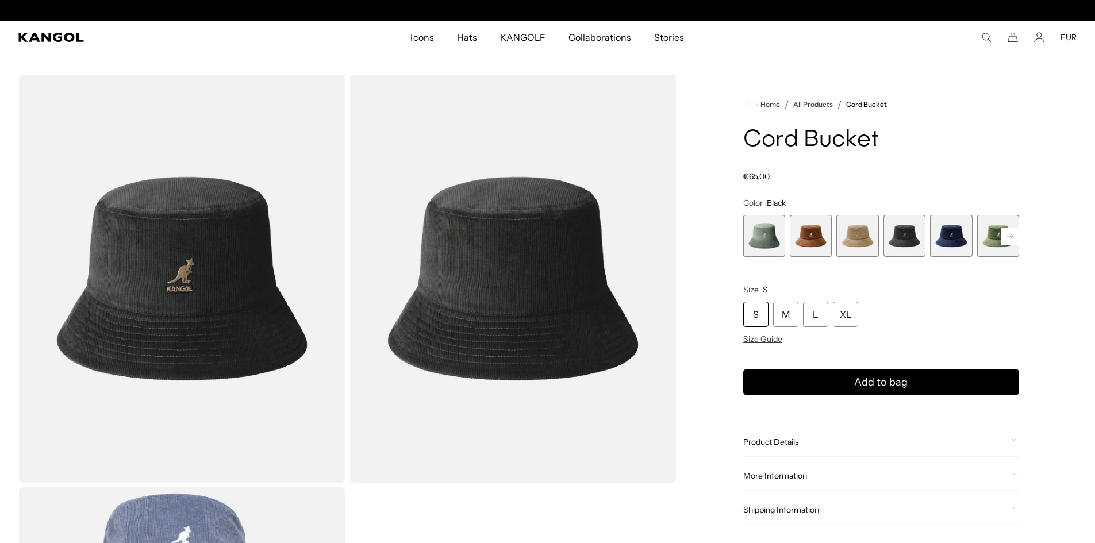
scroll to position [0, 237]
